Goal: Find specific page/section: Find specific page/section

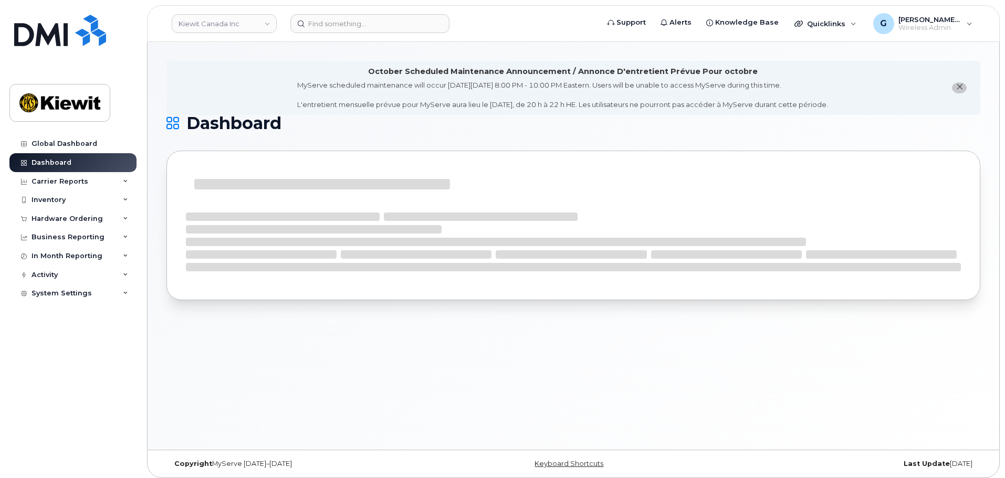
click at [244, 29] on link "Kiewit Canada Inc" at bounding box center [224, 23] width 105 height 19
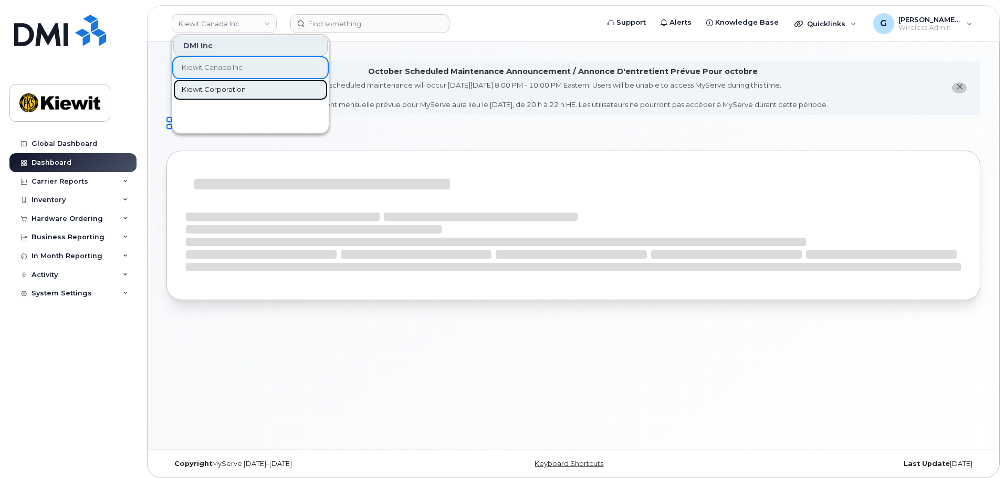
click at [220, 93] on span "Kiewit Corporation" at bounding box center [214, 90] width 64 height 10
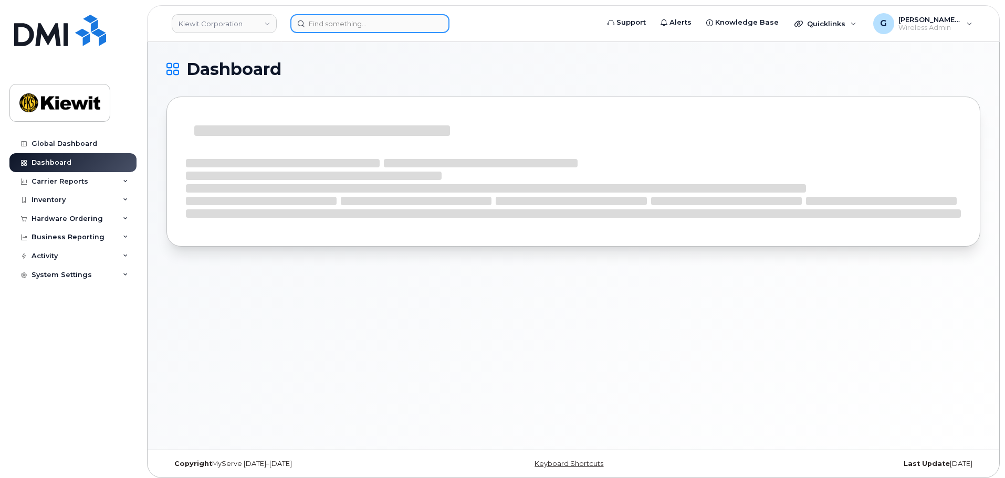
click at [350, 26] on input at bounding box center [369, 23] width 159 height 19
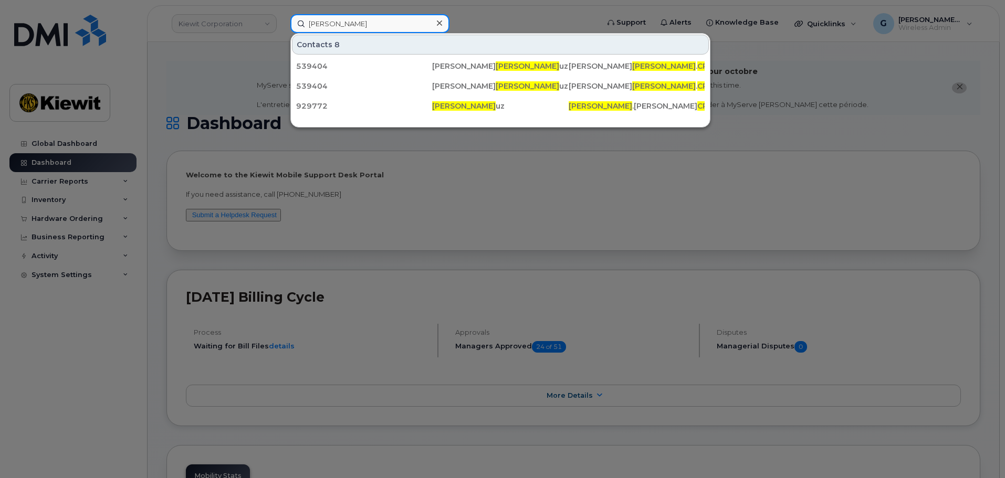
click at [362, 27] on input "eduardo cr" at bounding box center [369, 23] width 159 height 19
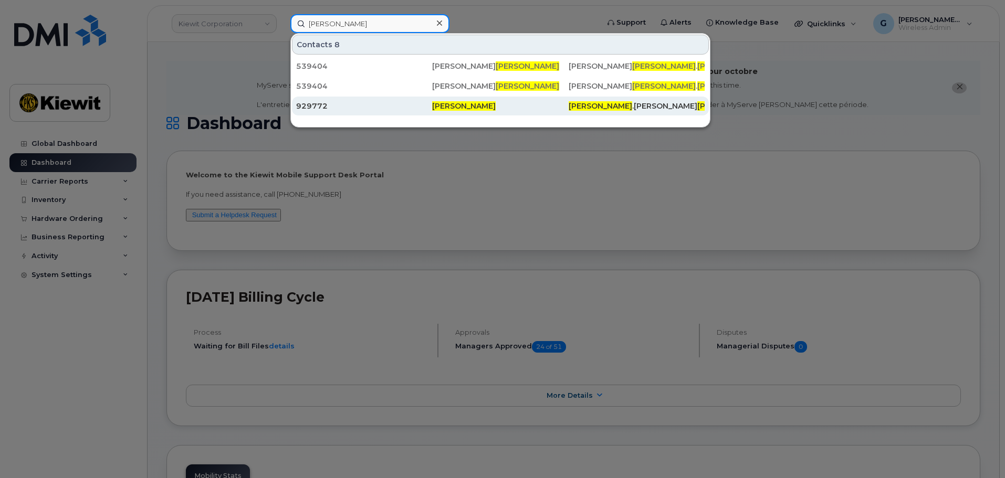
type input "eduardo cruz"
click at [415, 105] on div "929772" at bounding box center [364, 106] width 136 height 10
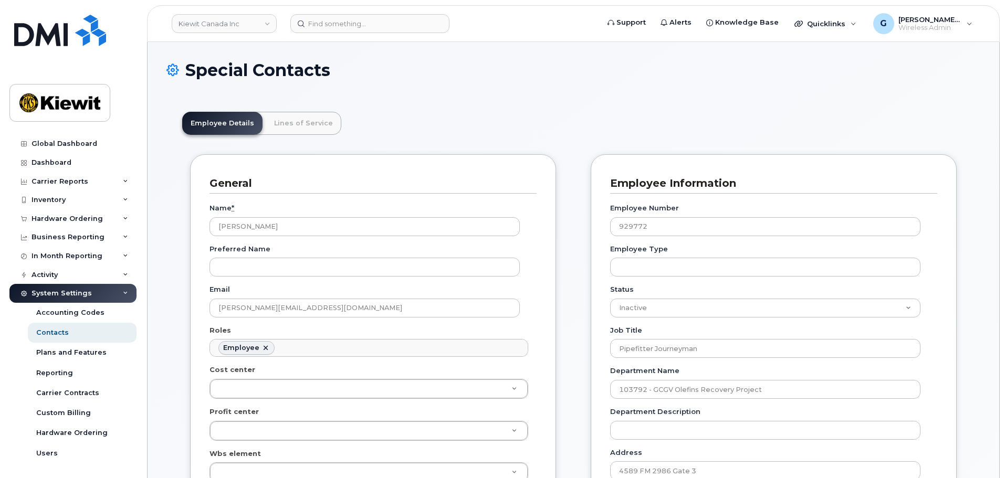
scroll to position [31, 0]
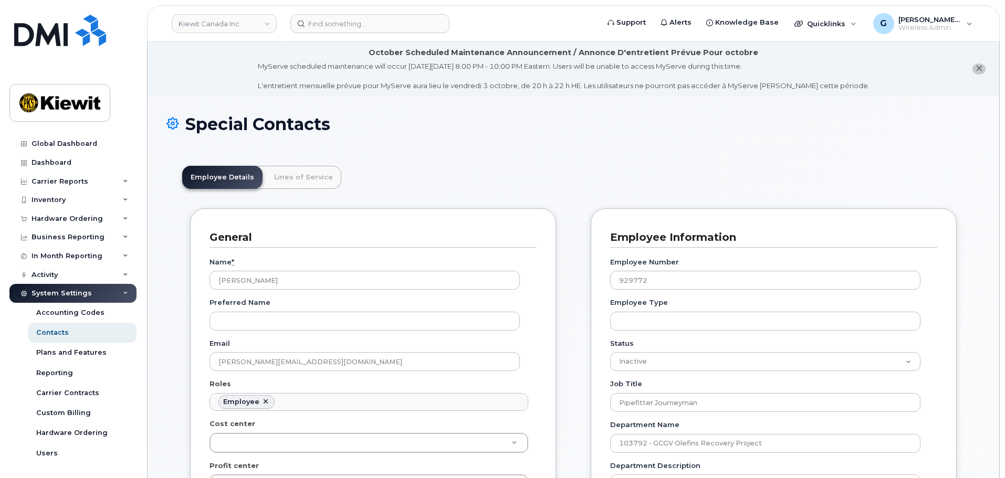
click at [238, 12] on header "[PERSON_NAME] Canada Inc Support Alerts Knowledge Base Quicklinks Suspend / Can…" at bounding box center [573, 23] width 852 height 37
click at [225, 19] on link "Kiewit Canada Inc" at bounding box center [224, 23] width 105 height 19
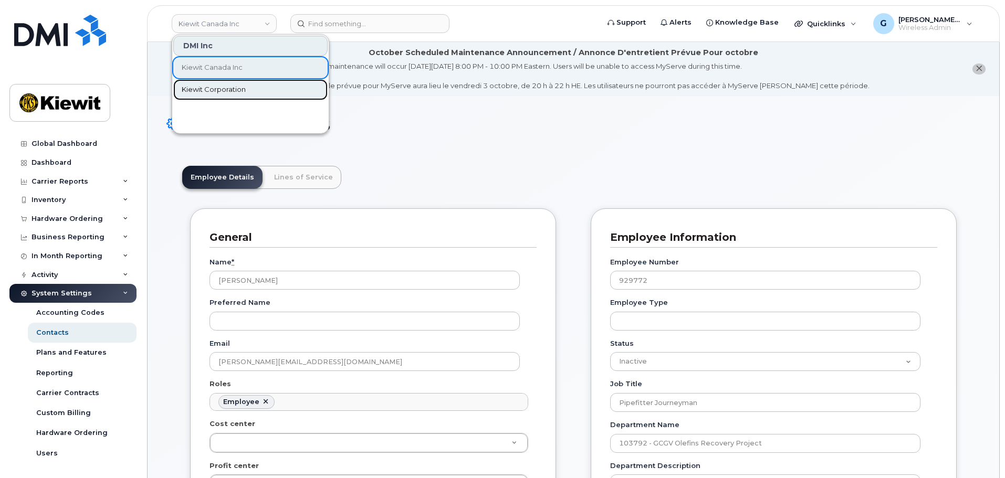
click at [214, 87] on span "Kiewit Corporation" at bounding box center [214, 90] width 64 height 10
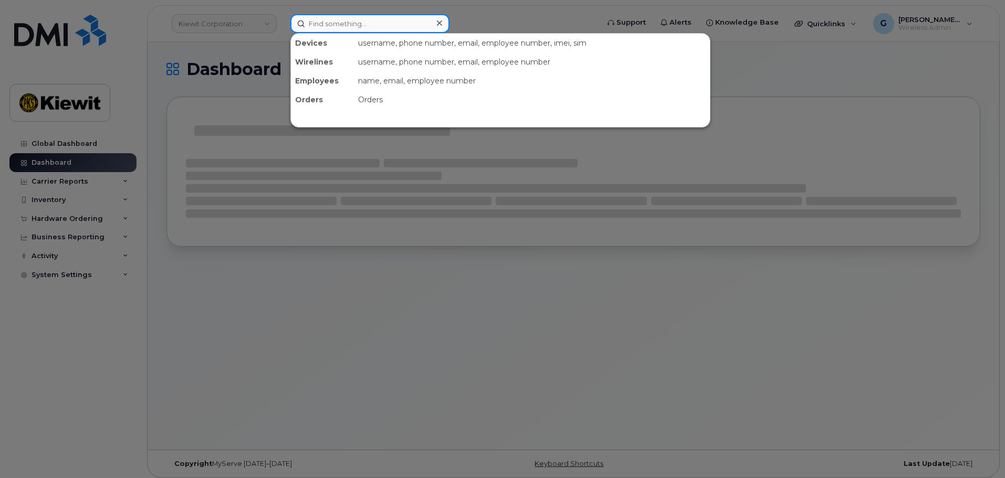
click at [341, 22] on input at bounding box center [369, 23] width 159 height 19
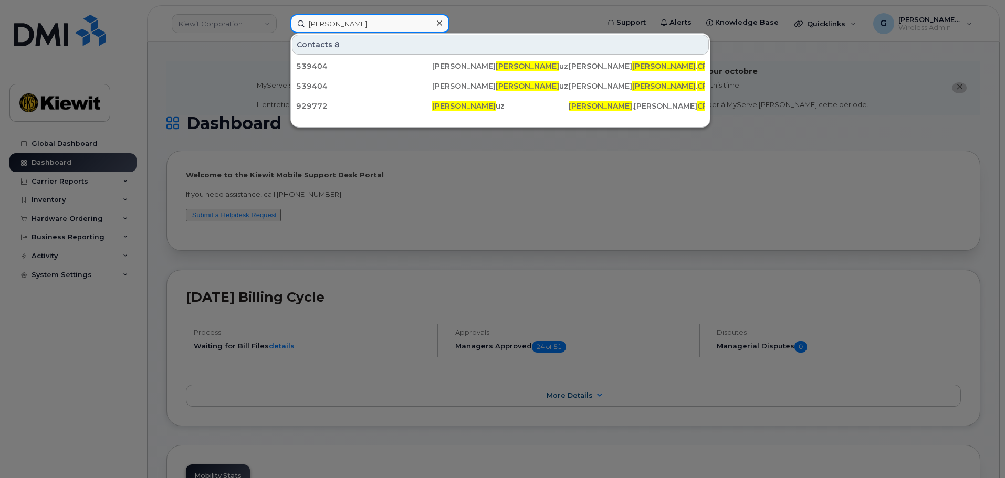
type input "[PERSON_NAME]"
click at [468, 15] on div at bounding box center [502, 239] width 1005 height 478
